Goal: Transaction & Acquisition: Subscribe to service/newsletter

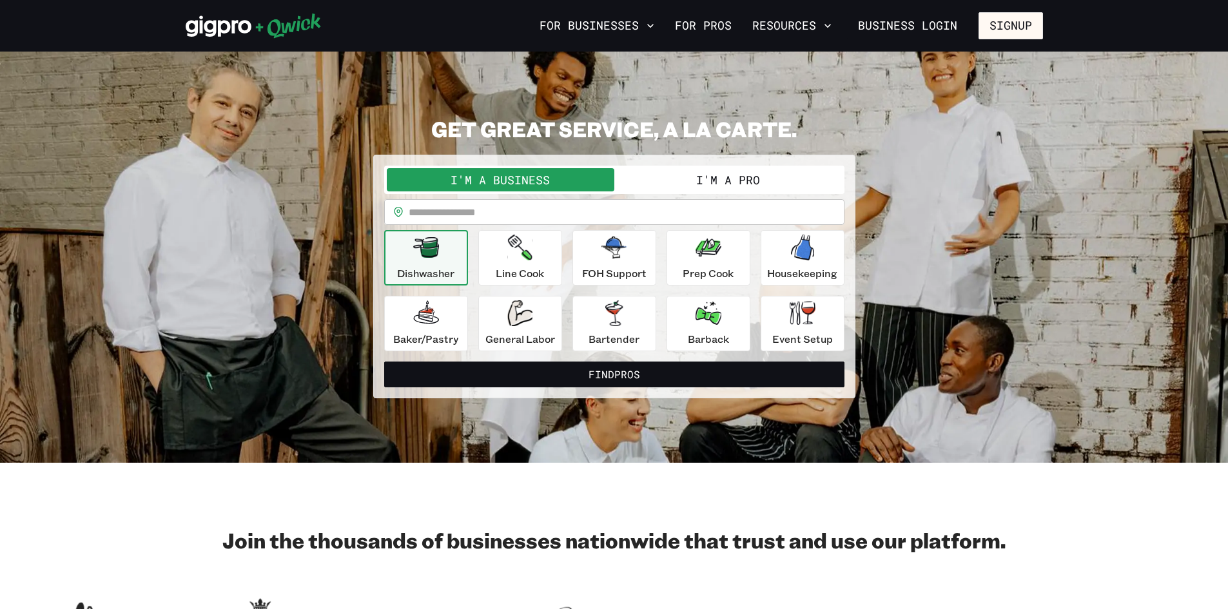
click at [759, 185] on button "I'm a Pro" at bounding box center [728, 179] width 228 height 23
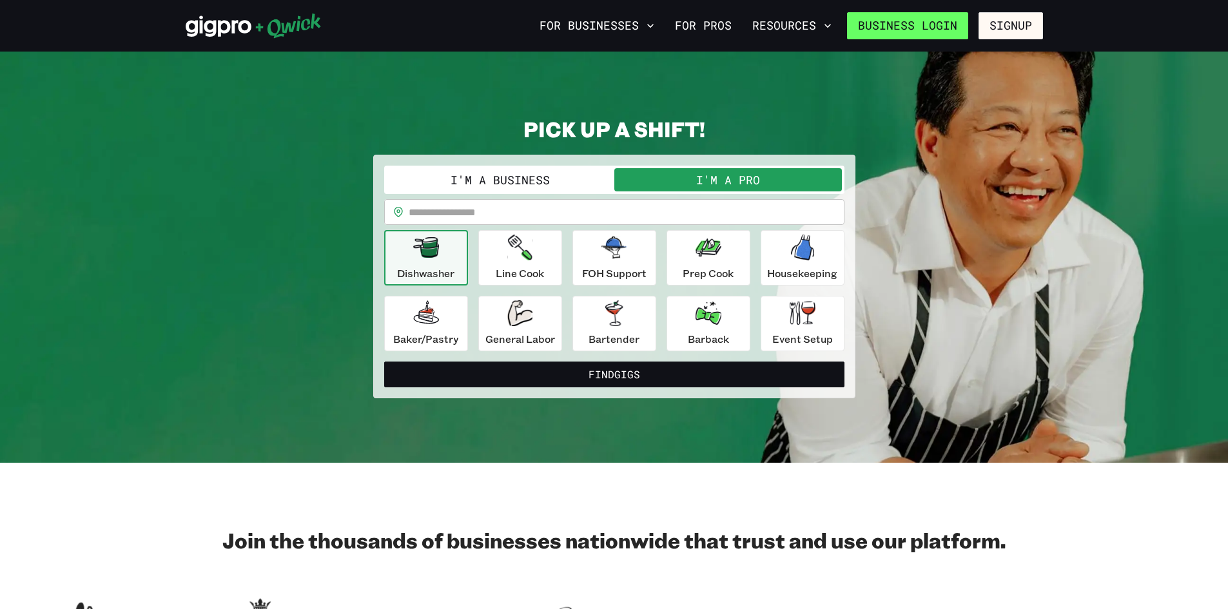
click at [954, 26] on link "Business Login" at bounding box center [907, 25] width 121 height 27
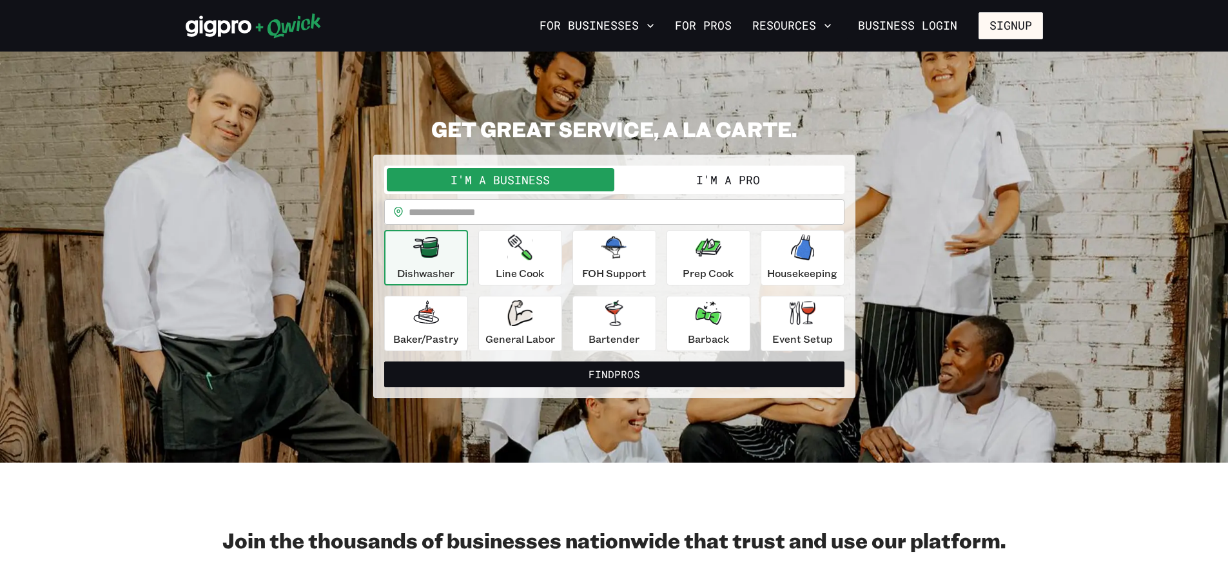
click at [753, 170] on button "I'm a Pro" at bounding box center [728, 179] width 228 height 23
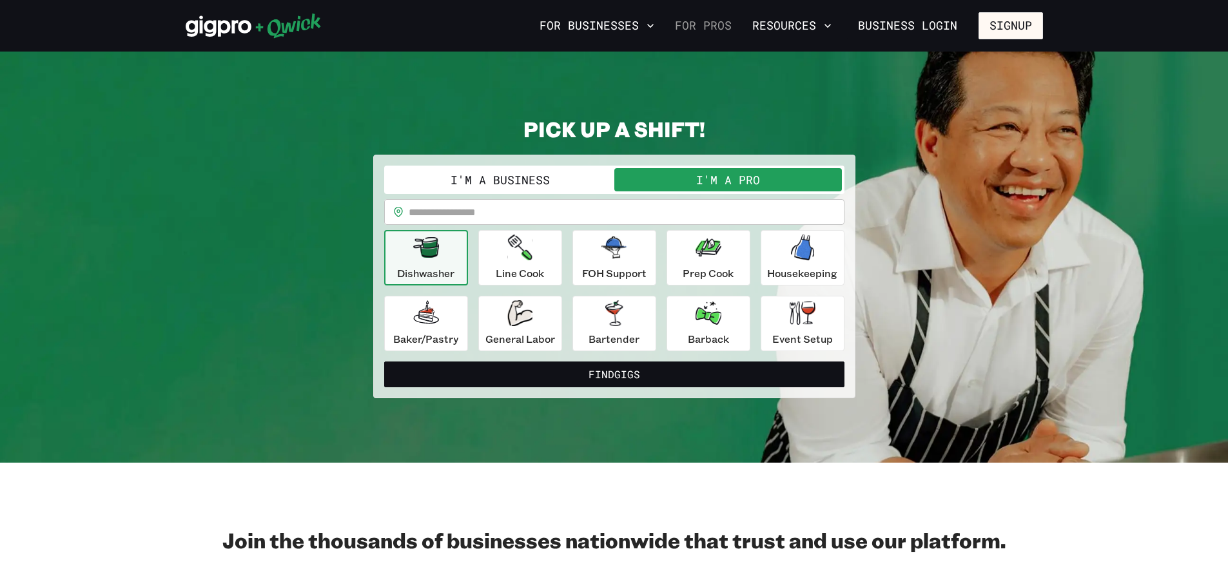
click at [723, 28] on link "For Pros" at bounding box center [703, 26] width 67 height 22
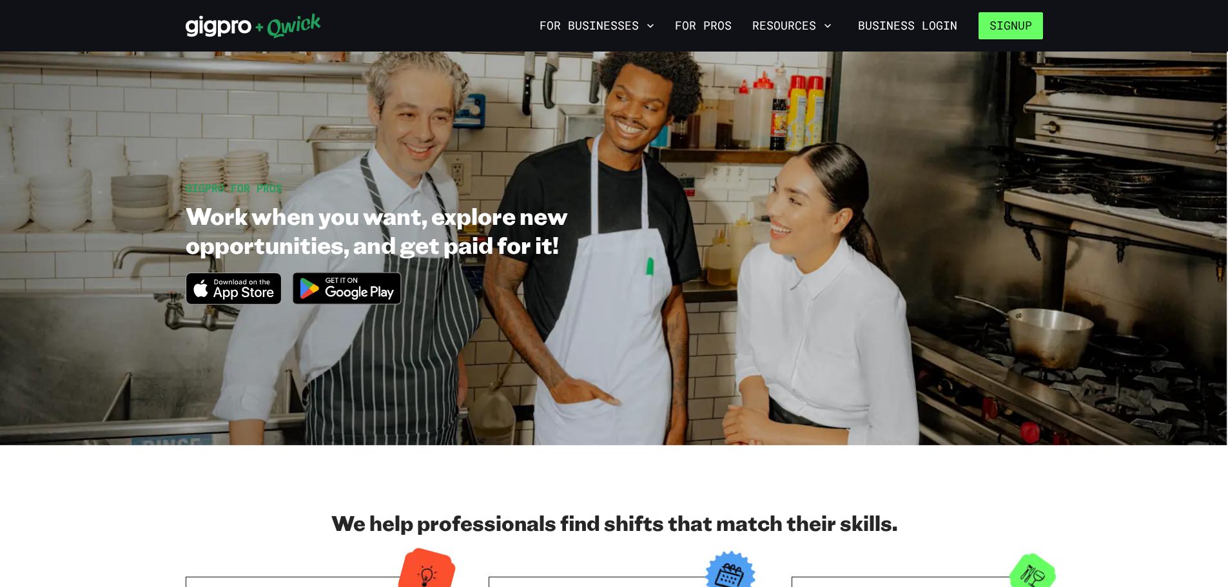
click at [1012, 17] on button "Signup" at bounding box center [1010, 25] width 64 height 27
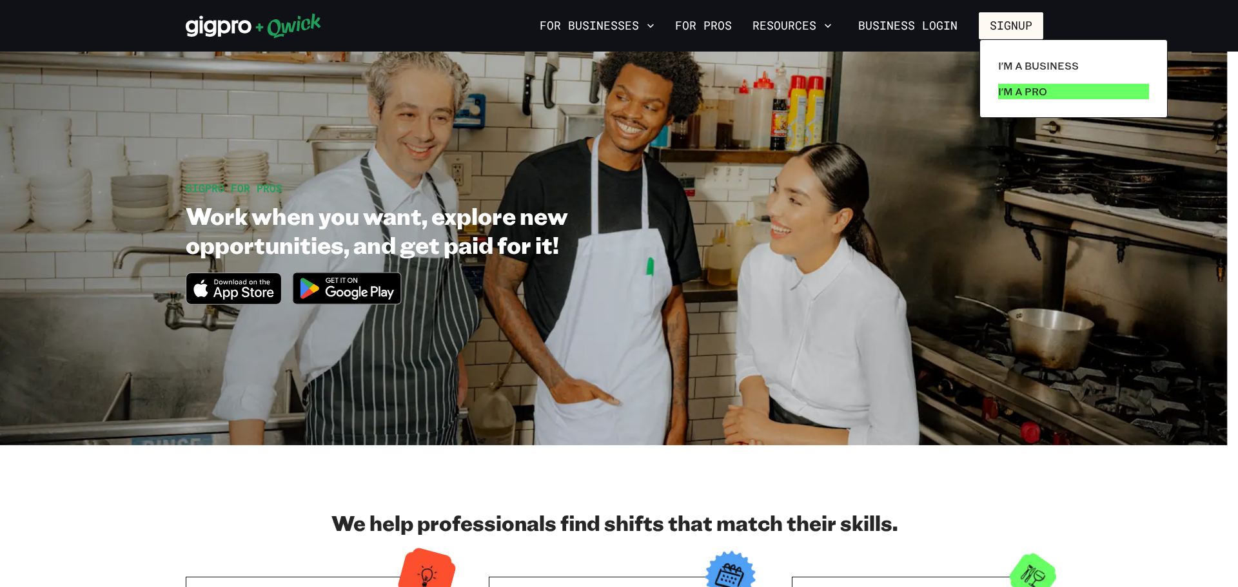
click at [1055, 90] on link "I'm a Pro" at bounding box center [1073, 92] width 161 height 26
click at [1000, 92] on p "I'm a Pro" at bounding box center [1022, 91] width 49 height 15
click at [1071, 87] on link "I'm a Pro" at bounding box center [1073, 92] width 161 height 26
click at [934, 26] on div at bounding box center [619, 293] width 1238 height 587
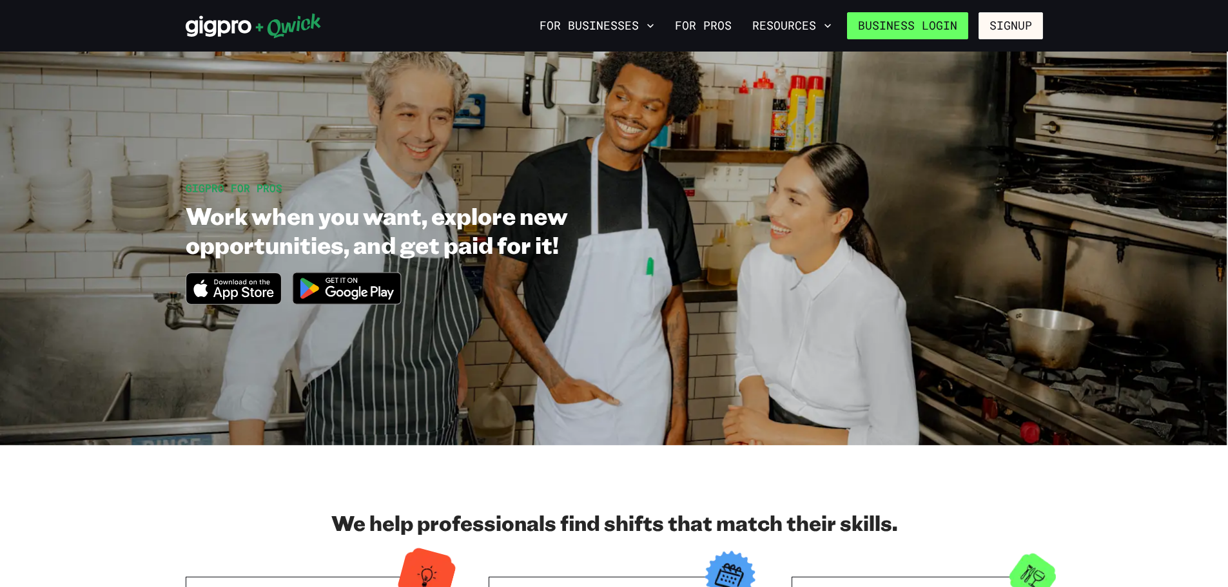
click at [931, 16] on link "Business Login" at bounding box center [907, 25] width 121 height 27
